Goal: Task Accomplishment & Management: Use online tool/utility

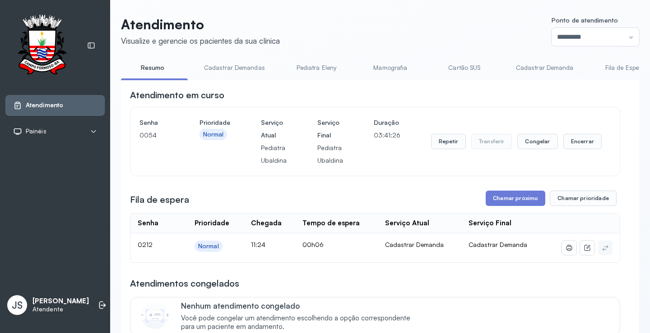
scroll to position [135, 0]
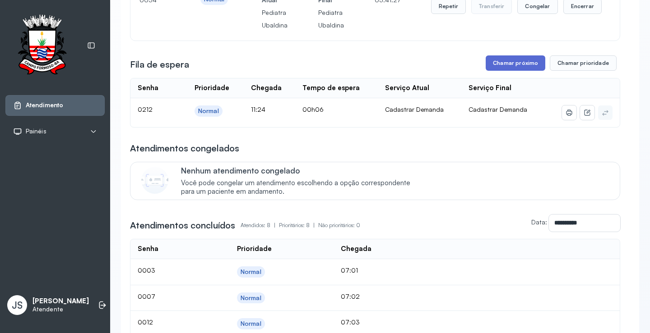
click at [521, 66] on button "Chamar próximo" at bounding box center [515, 62] width 60 height 15
click at [512, 68] on button "Chamar próximo" at bounding box center [515, 62] width 60 height 15
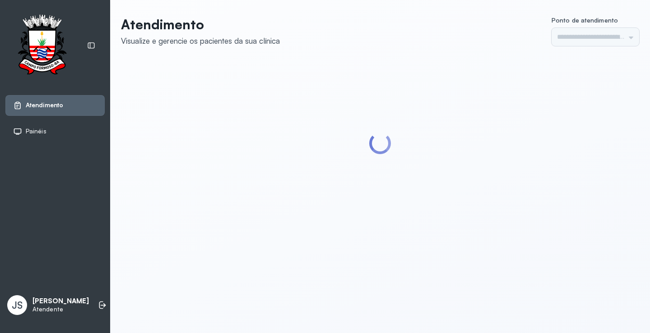
type input "*********"
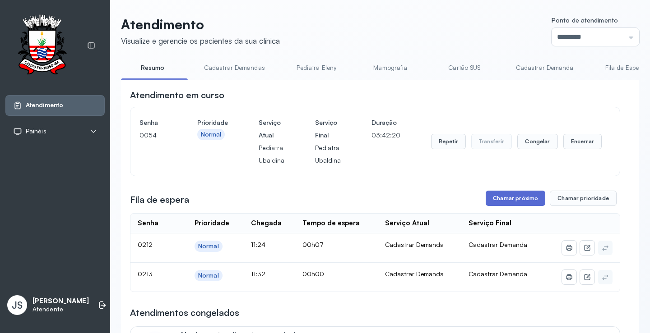
click at [517, 202] on button "Chamar próximo" at bounding box center [515, 198] width 60 height 15
click at [506, 204] on button "Chamar próximo" at bounding box center [515, 198] width 60 height 15
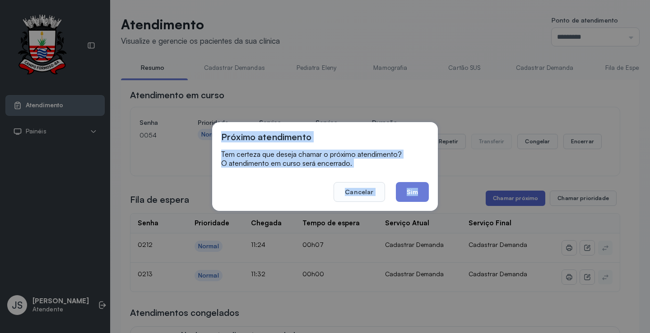
click at [506, 204] on div "Próximo atendimento Tem certeza que deseja chamar o próximo atendimento? O aten…" at bounding box center [325, 166] width 650 height 333
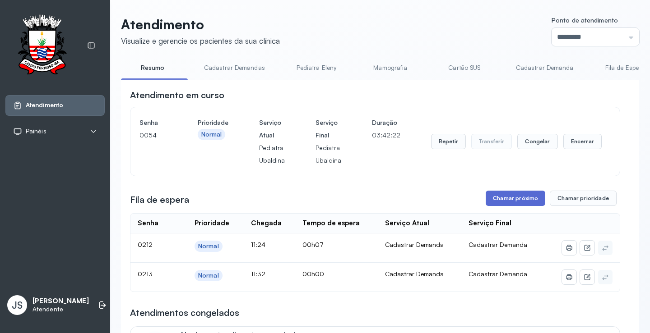
click at [513, 197] on button "Chamar próximo" at bounding box center [515, 198] width 60 height 15
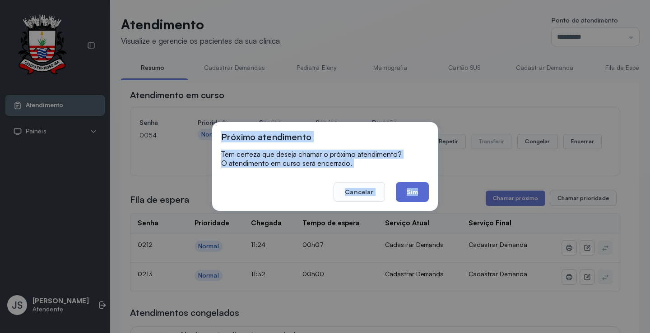
click at [415, 192] on button "Sim" at bounding box center [412, 192] width 33 height 20
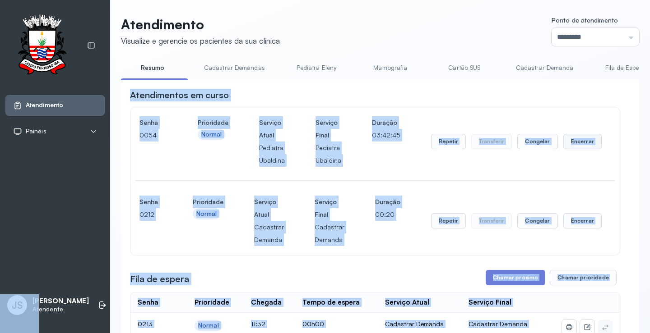
click at [573, 141] on button "Encerrar" at bounding box center [582, 141] width 38 height 15
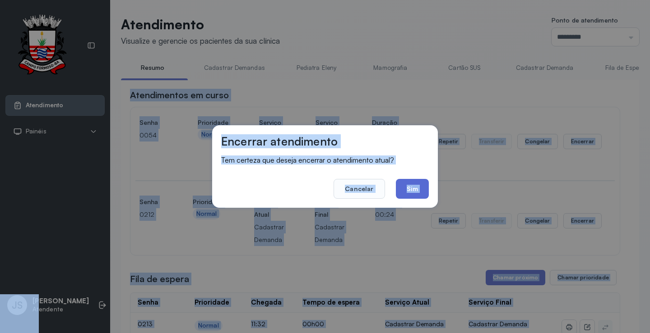
click at [414, 190] on button "Sim" at bounding box center [412, 189] width 33 height 20
click at [414, 190] on div "Senha 0212 Prioridade Normal Serviço Atual Cadastrar Demanda Serviço Final Cada…" at bounding box center [374, 221] width 489 height 69
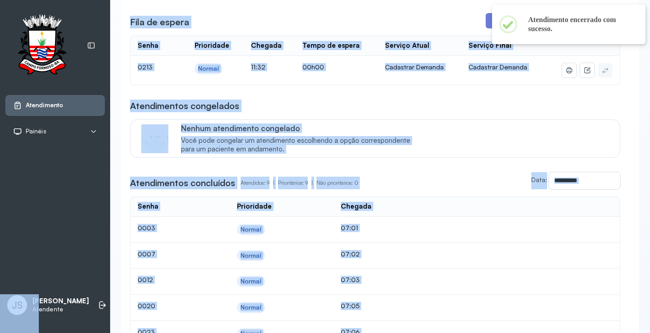
scroll to position [180, 0]
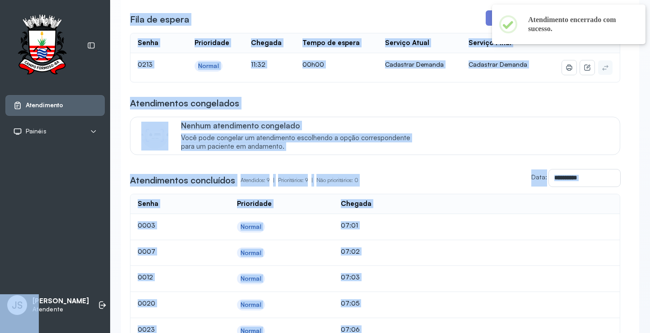
click at [424, 213] on th at bounding box center [522, 204] width 196 height 20
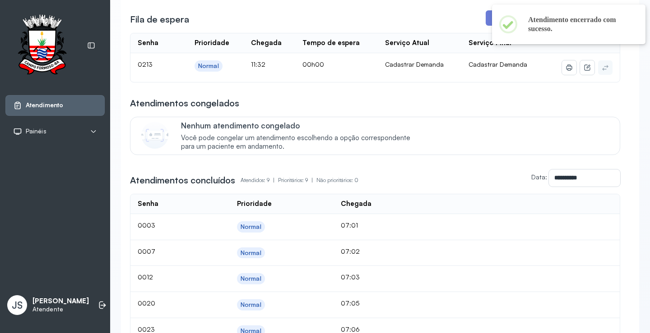
click at [424, 213] on th at bounding box center [522, 204] width 196 height 20
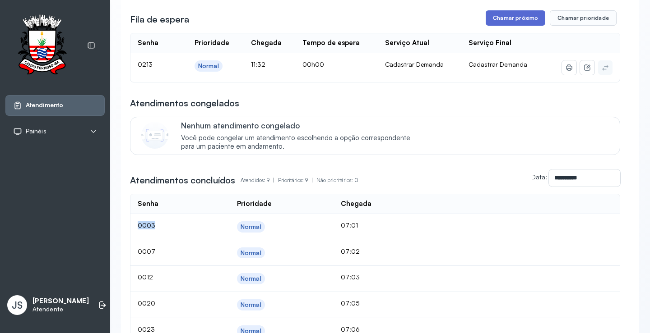
click at [514, 22] on button "Chamar próximo" at bounding box center [515, 17] width 60 height 15
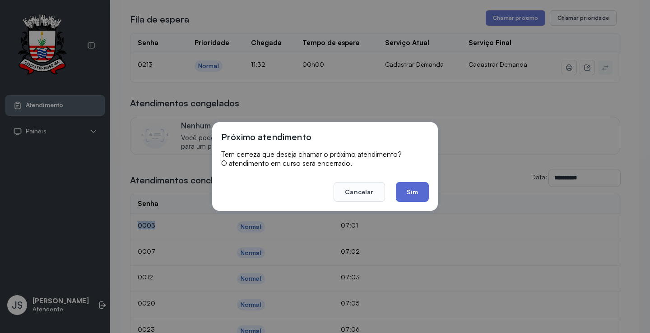
click at [409, 190] on button "Sim" at bounding box center [412, 192] width 33 height 20
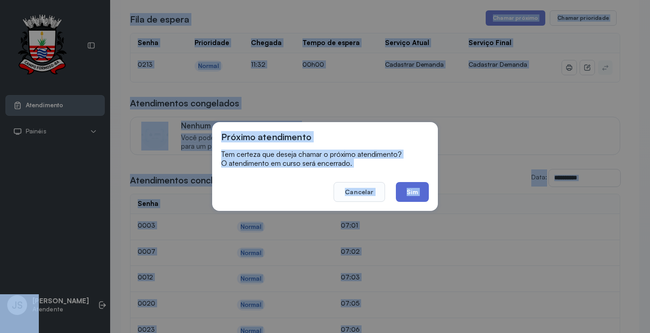
click at [409, 190] on div "**********" at bounding box center [375, 192] width 490 height 568
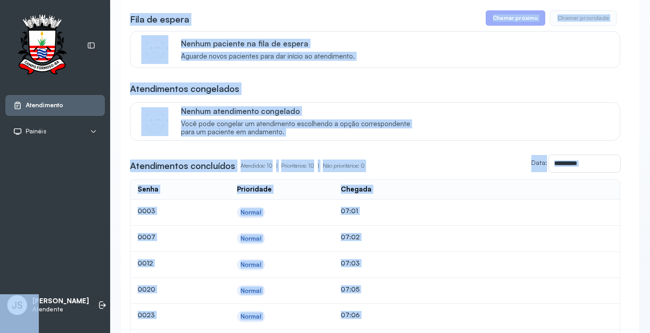
click at [546, 82] on div "**********" at bounding box center [375, 184] width 490 height 552
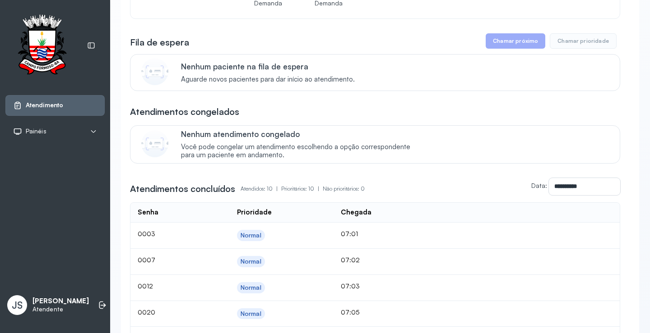
scroll to position [135, 0]
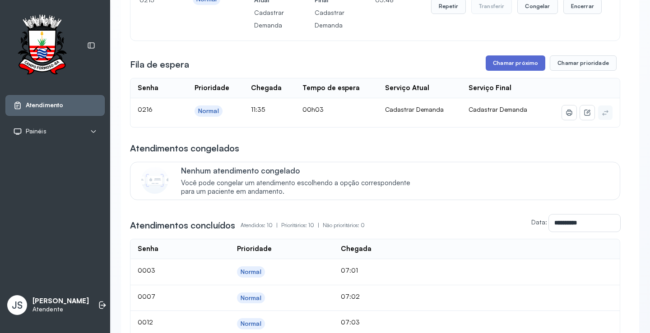
click at [517, 66] on button "Chamar próximo" at bounding box center [515, 62] width 60 height 15
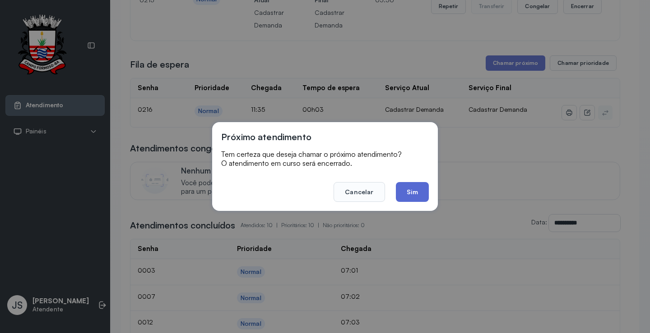
click at [413, 189] on button "Sim" at bounding box center [412, 192] width 33 height 20
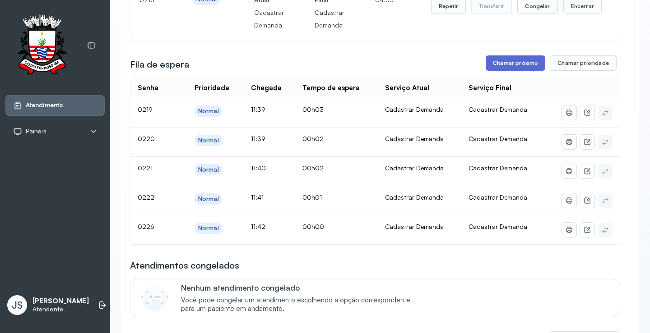
click at [511, 62] on button "Chamar próximo" at bounding box center [515, 62] width 60 height 15
click at [505, 64] on button "Chamar próximo" at bounding box center [515, 62] width 60 height 15
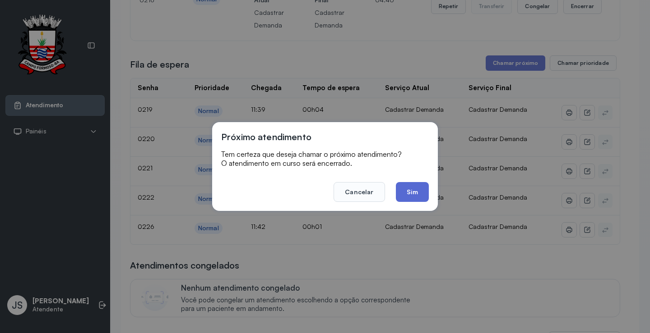
click at [418, 191] on button "Sim" at bounding box center [412, 192] width 33 height 20
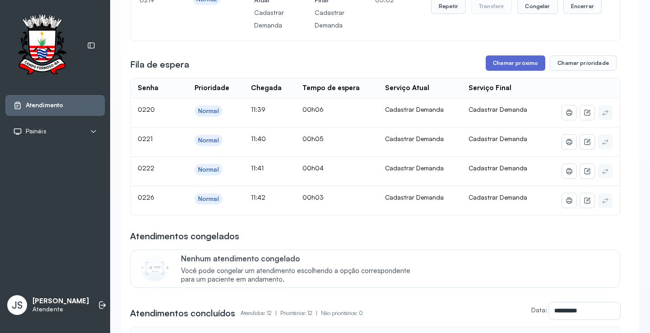
click at [515, 60] on button "Chamar próximo" at bounding box center [515, 62] width 60 height 15
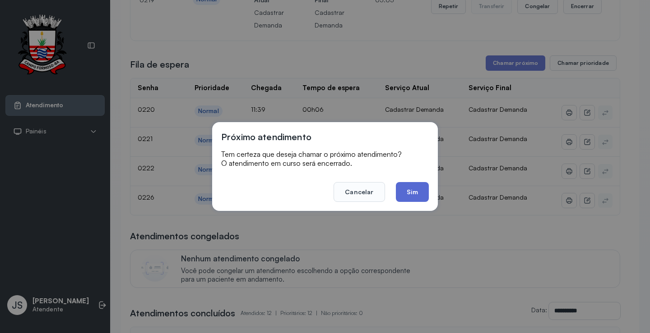
click at [413, 191] on button "Sim" at bounding box center [412, 192] width 33 height 20
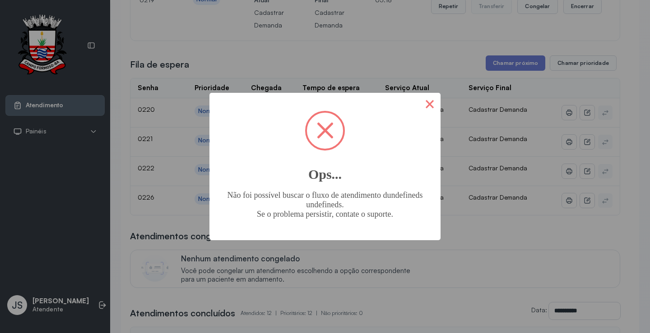
click at [432, 106] on button "×" at bounding box center [430, 104] width 22 height 22
click at [433, 107] on button "×" at bounding box center [430, 104] width 22 height 22
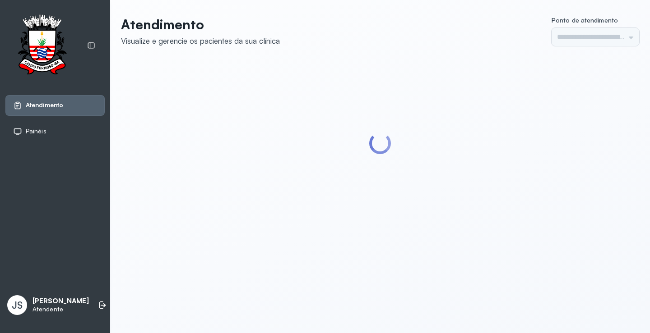
type input "*********"
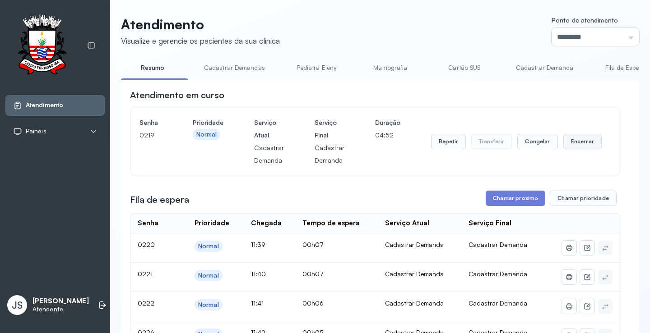
click at [581, 145] on button "Encerrar" at bounding box center [582, 141] width 38 height 15
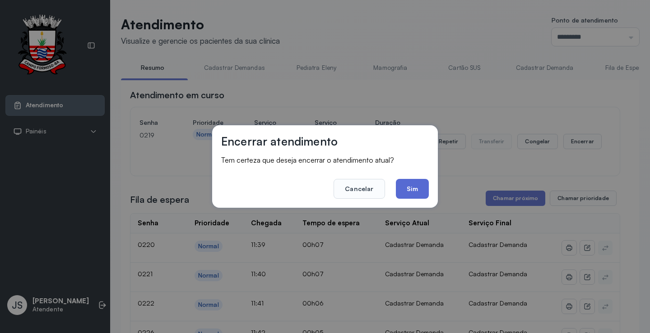
click at [410, 188] on button "Sim" at bounding box center [412, 189] width 33 height 20
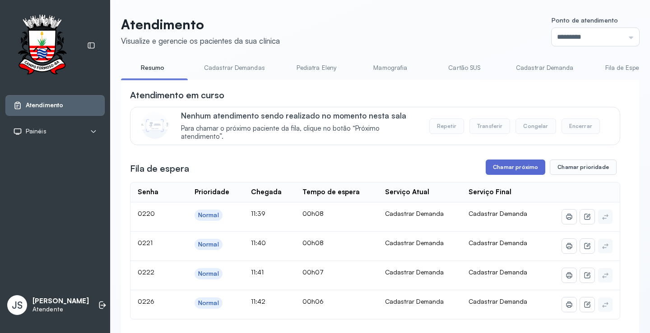
click at [516, 168] on button "Chamar próximo" at bounding box center [515, 167] width 60 height 15
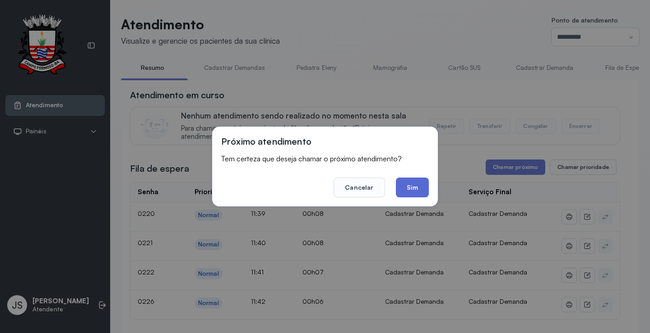
click at [424, 183] on button "Sim" at bounding box center [412, 188] width 33 height 20
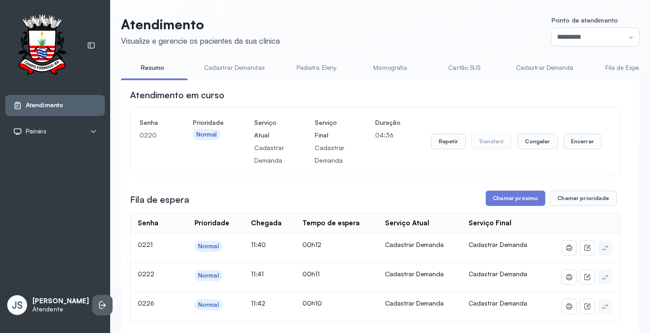
click at [98, 301] on icon at bounding box center [102, 305] width 9 height 9
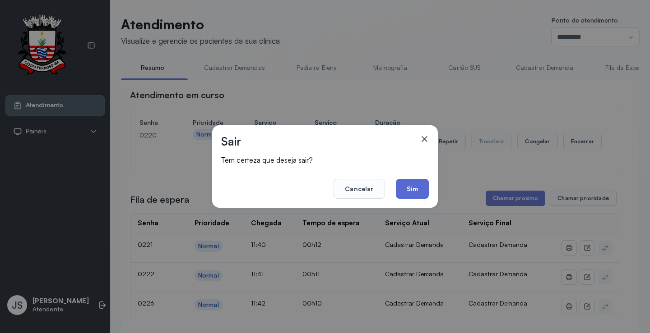
click at [419, 186] on button "Sim" at bounding box center [412, 189] width 33 height 20
